Goal: Transaction & Acquisition: Obtain resource

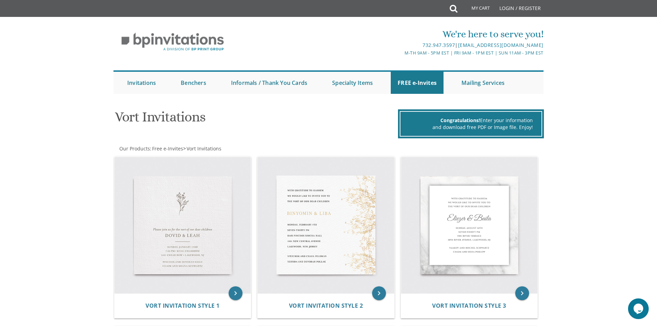
click at [122, 138] on div "Vort Invitations Congratulations! Enter your information and download free PDF …" at bounding box center [329, 121] width 438 height 34
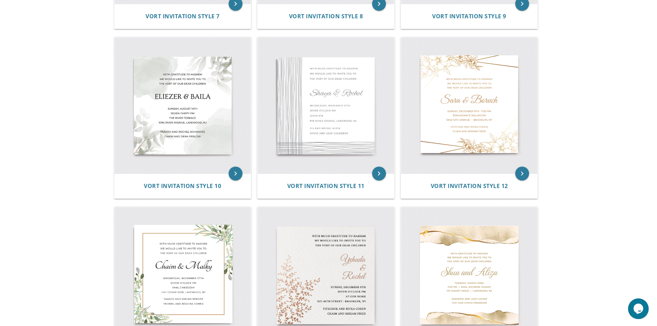
scroll to position [621, 0]
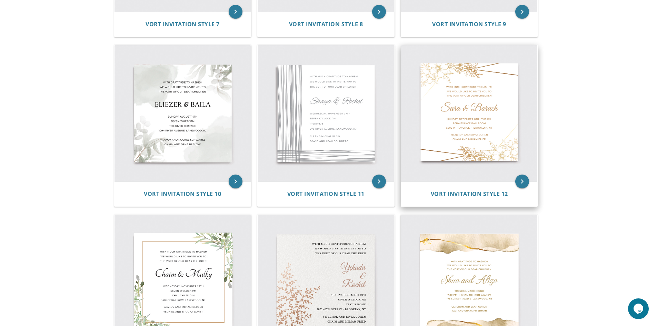
click at [439, 105] on img at bounding box center [469, 113] width 137 height 137
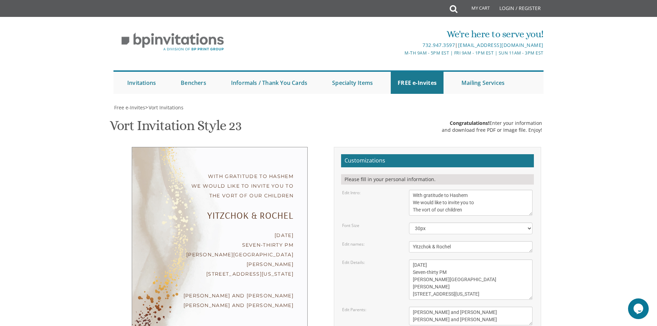
scroll to position [69, 0]
click at [221, 211] on div "Yitzchok & Rochel" at bounding box center [220, 215] width 148 height 9
drag, startPoint x: 202, startPoint y: 139, endPoint x: 190, endPoint y: 131, distance: 14.7
click at [192, 147] on div "With gratitude to Hashem We would like to invite you to The vort of our childre…" at bounding box center [220, 241] width 176 height 188
drag, startPoint x: 190, startPoint y: 129, endPoint x: 216, endPoint y: 142, distance: 28.8
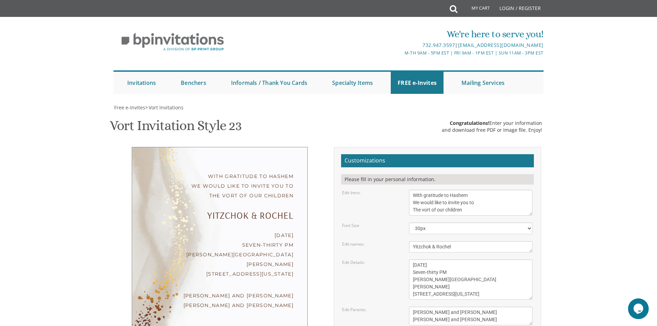
click at [194, 147] on div "With gratitude to Hashem We would like to invite you to The vort of our childre…" at bounding box center [220, 241] width 176 height 188
click at [270, 159] on div "With gratitude to Hashem We would like to invite you to The vort of our childre…" at bounding box center [220, 241] width 176 height 188
drag, startPoint x: 270, startPoint y: 159, endPoint x: 271, endPoint y: 169, distance: 10.4
click at [270, 161] on div "With gratitude to Hashem We would like to invite you to The vort of our childre…" at bounding box center [220, 241] width 176 height 188
click at [280, 230] on div "Monday, February 7th Seven-thirty PM Bais Pinchos Simcha Hall 1951 New Central …" at bounding box center [220, 254] width 148 height 48
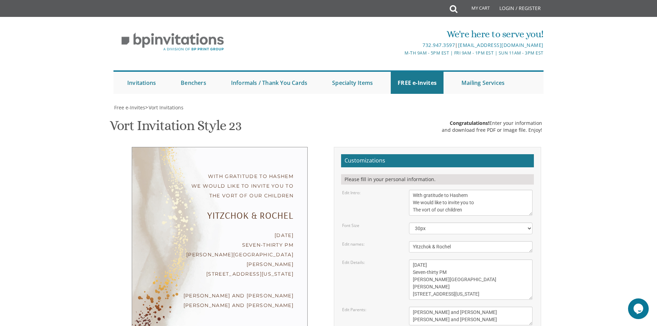
click at [231, 147] on div "With gratitude to Hashem We would like to invite you to The vort of our childre…" at bounding box center [220, 241] width 176 height 188
click at [256, 230] on div "Monday, February 7th Seven-thirty PM Bais Pinchos Simcha Hall 1951 New Central …" at bounding box center [220, 254] width 148 height 48
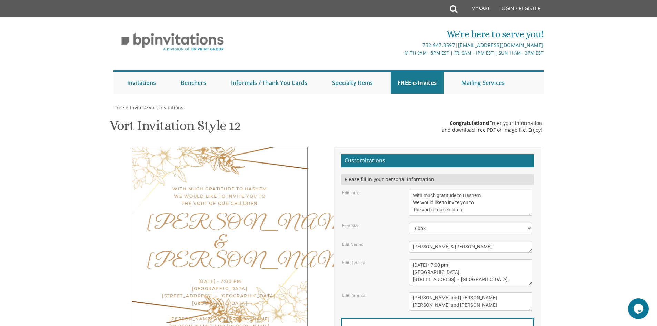
scroll to position [69, 0]
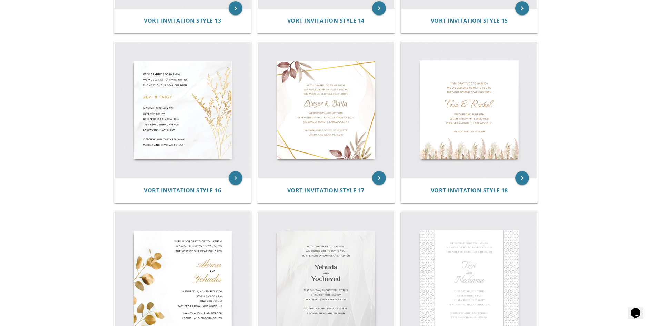
scroll to position [965, 0]
